Goal: Use online tool/utility: Use online tool/utility

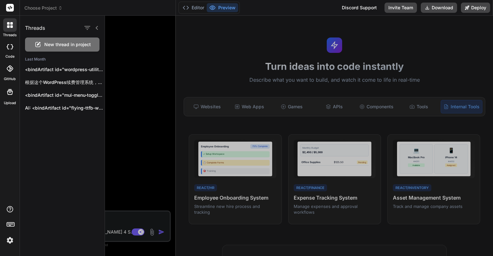
click at [13, 43] on div at bounding box center [10, 46] width 14 height 13
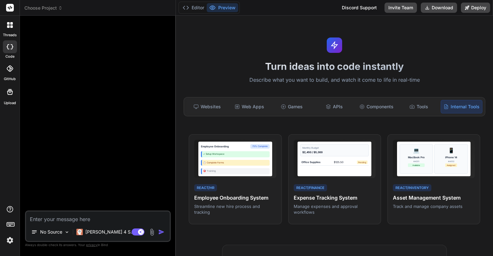
click at [38, 12] on header "Choose Project Created with Pixso." at bounding box center [98, 8] width 156 height 16
click at [45, 7] on span "Choose Project" at bounding box center [43, 8] width 38 height 6
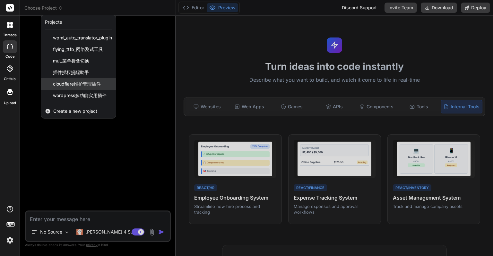
click at [97, 81] on span "cloudflare维护管理插件" at bounding box center [77, 84] width 48 height 6
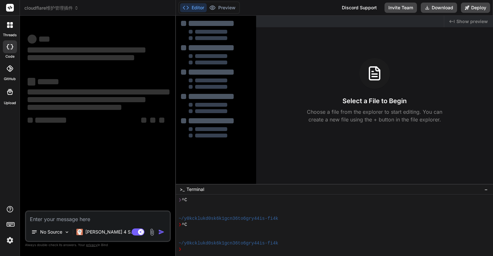
scroll to position [18, 0]
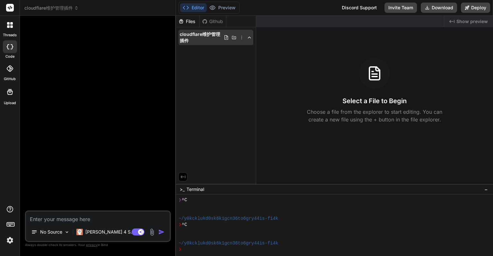
click at [201, 35] on span "cloudflare维护管理插件" at bounding box center [202, 37] width 44 height 13
click at [206, 34] on span "cloudflare维护管理插件" at bounding box center [202, 37] width 44 height 13
click at [242, 38] on icon at bounding box center [241, 37] width 5 height 5
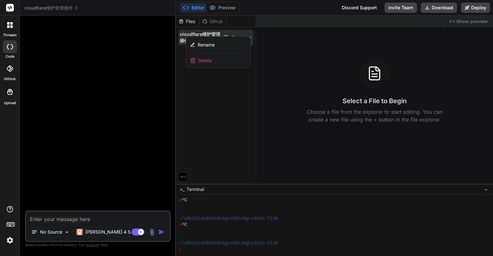
click at [228, 87] on div at bounding box center [334, 136] width 317 height 241
click at [62, 6] on span "cloudflare维护管理插件" at bounding box center [51, 8] width 54 height 6
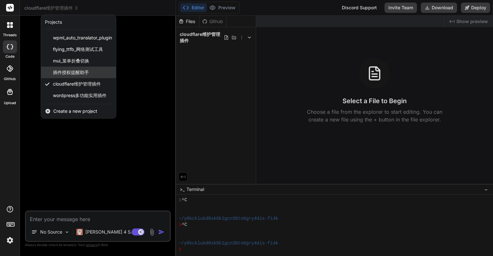
click at [82, 72] on span "插件授权提醒助手" at bounding box center [71, 72] width 36 height 6
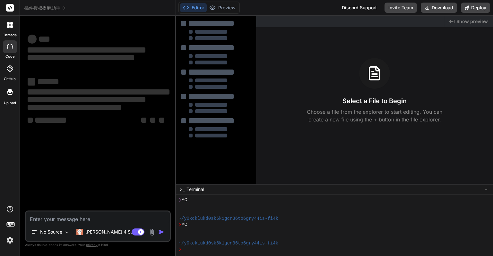
scroll to position [43, 0]
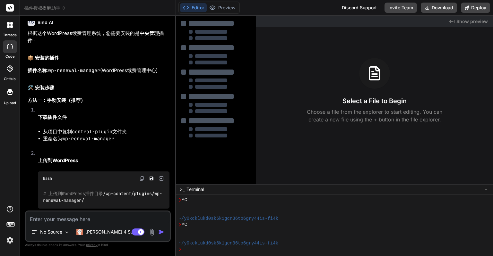
click at [60, 8] on span "插件授权提醒助手" at bounding box center [45, 8] width 42 height 6
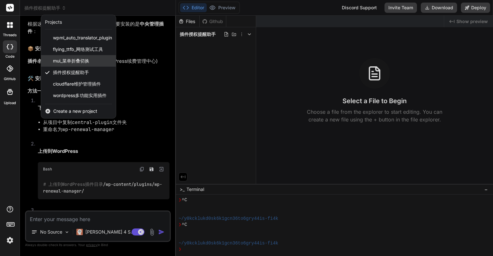
scroll to position [1203, 0]
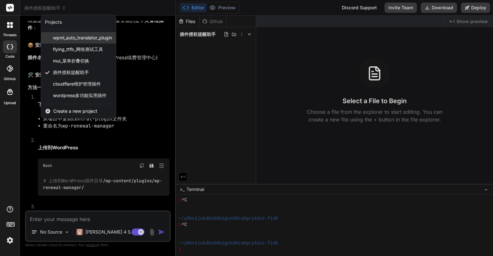
click at [91, 41] on span "wpml_auto_translator_plugin" at bounding box center [82, 38] width 59 height 6
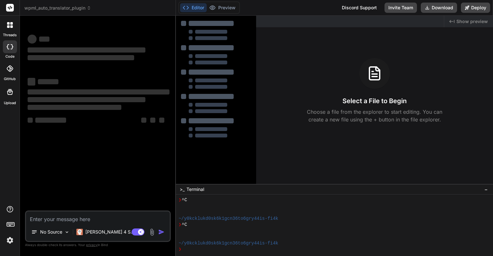
type textarea "x"
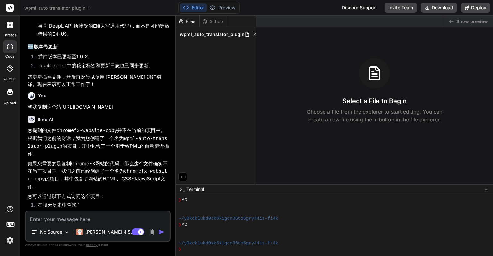
scroll to position [1508, 0]
